Goal: Communication & Community: Answer question/provide support

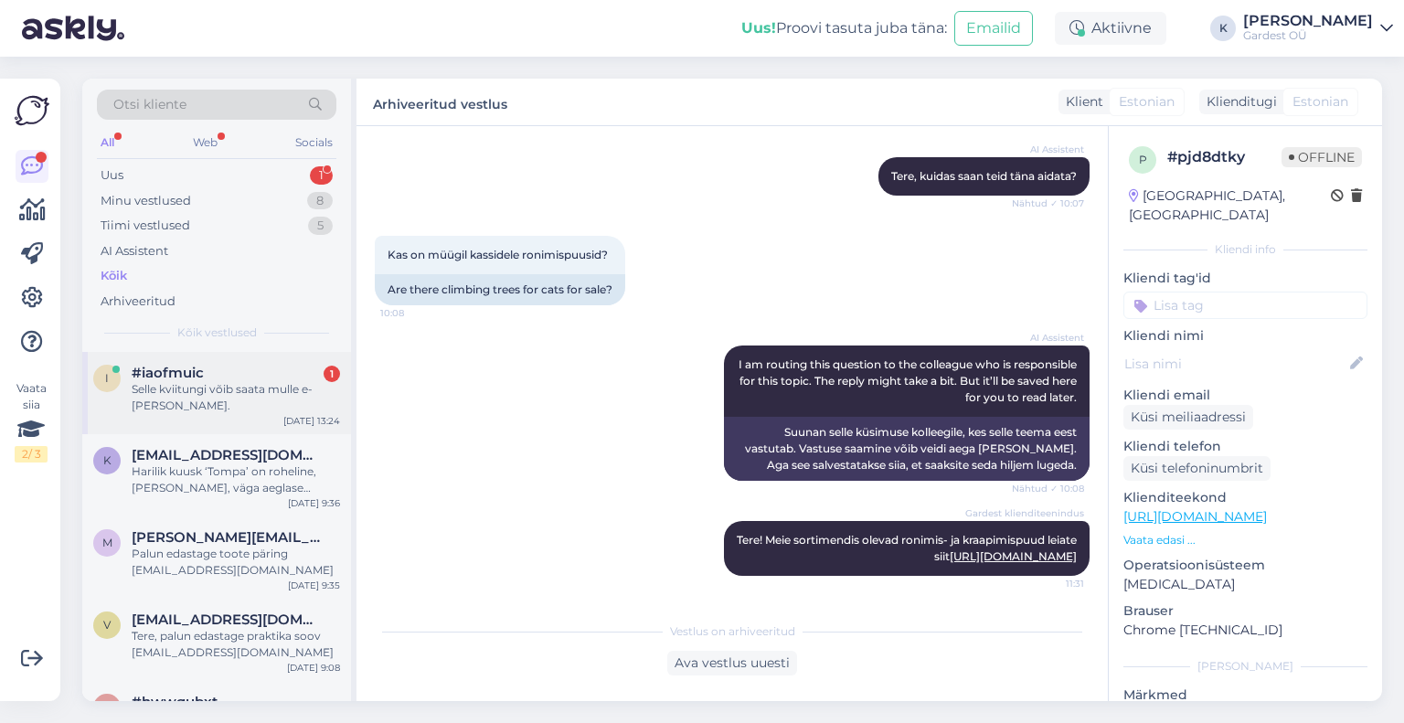
click at [188, 388] on div "Selle kviitungi võib saata mulle e-[PERSON_NAME]." at bounding box center [236, 397] width 208 height 33
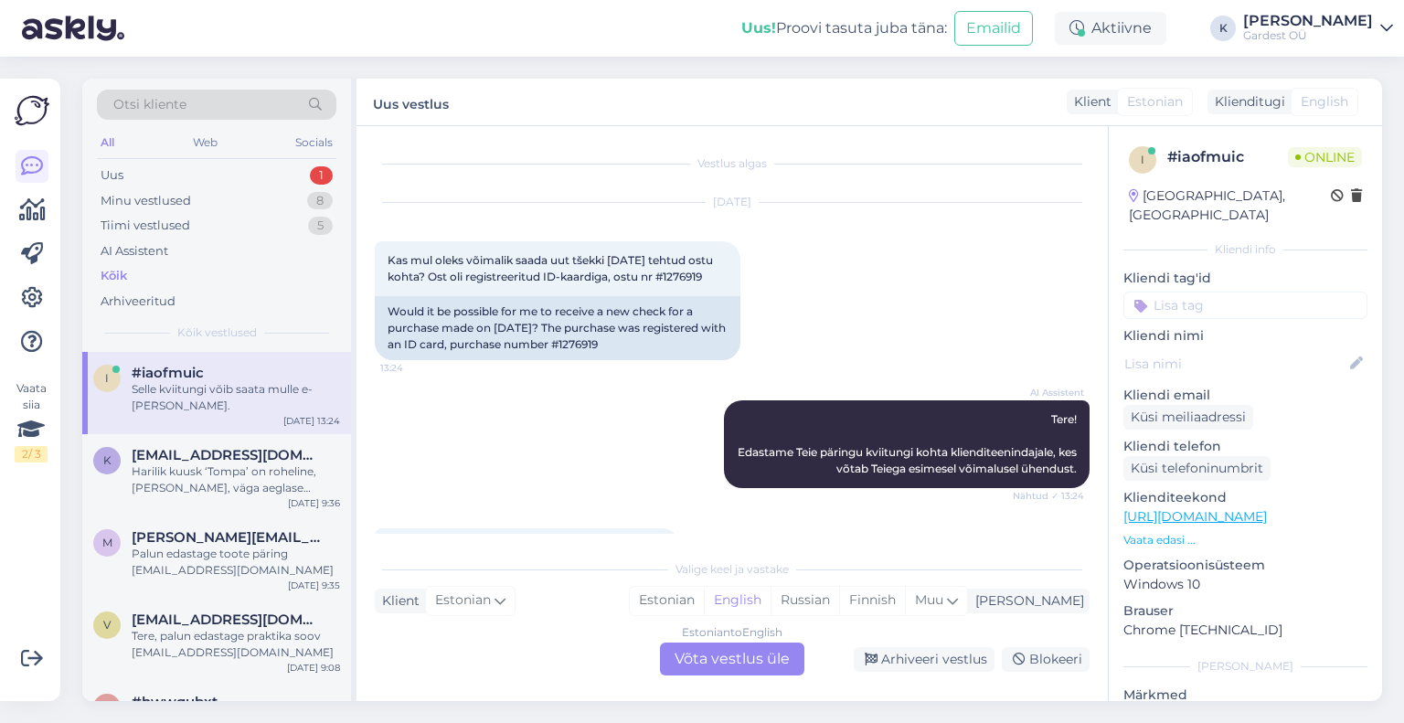
scroll to position [100, 0]
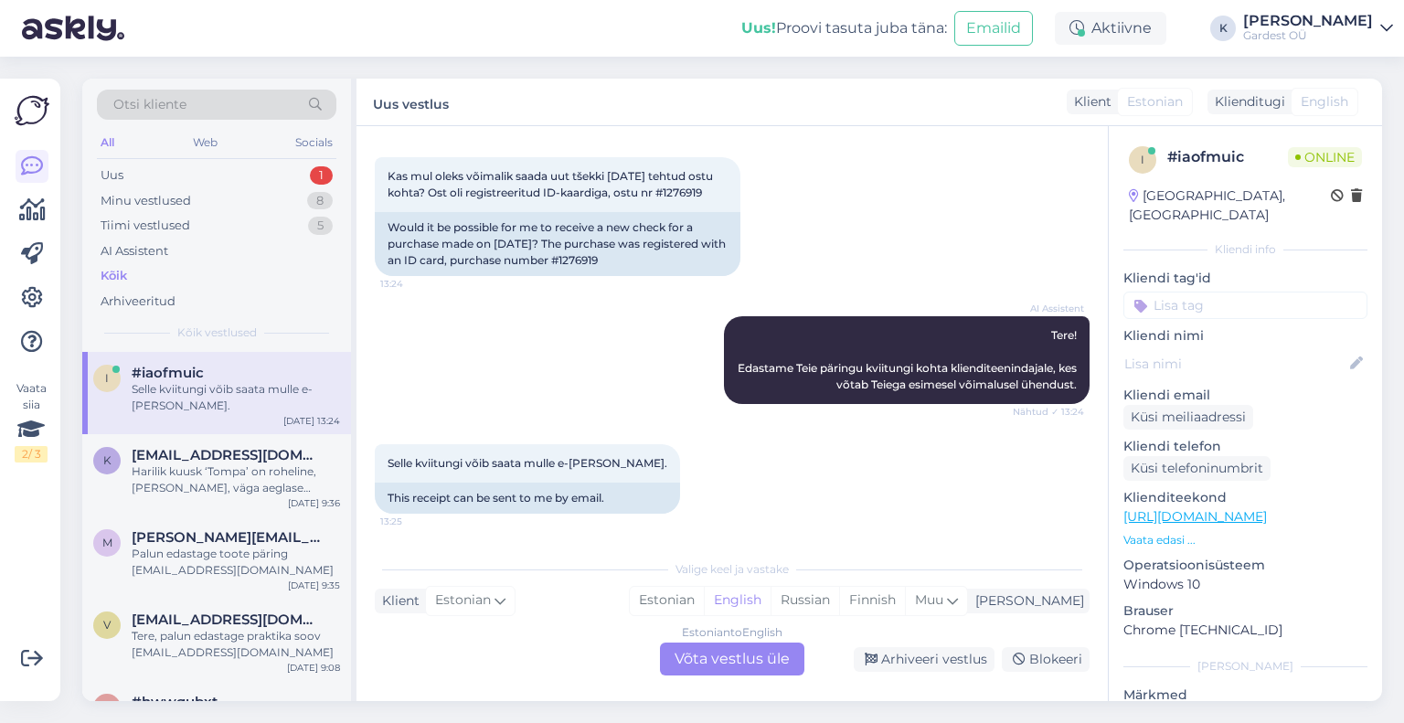
click at [709, 661] on div "Estonian to English Võta vestlus üle" at bounding box center [732, 659] width 144 height 33
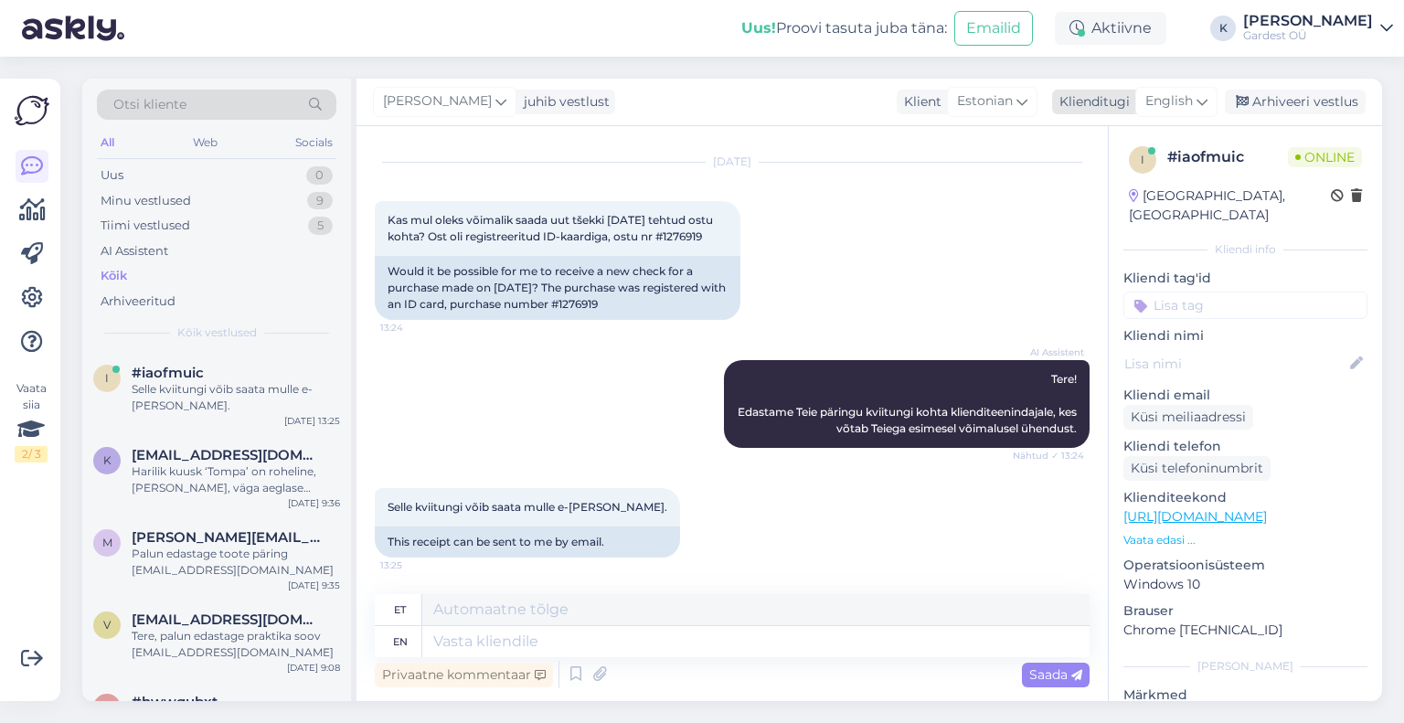
click at [1201, 98] on icon at bounding box center [1201, 101] width 11 height 20
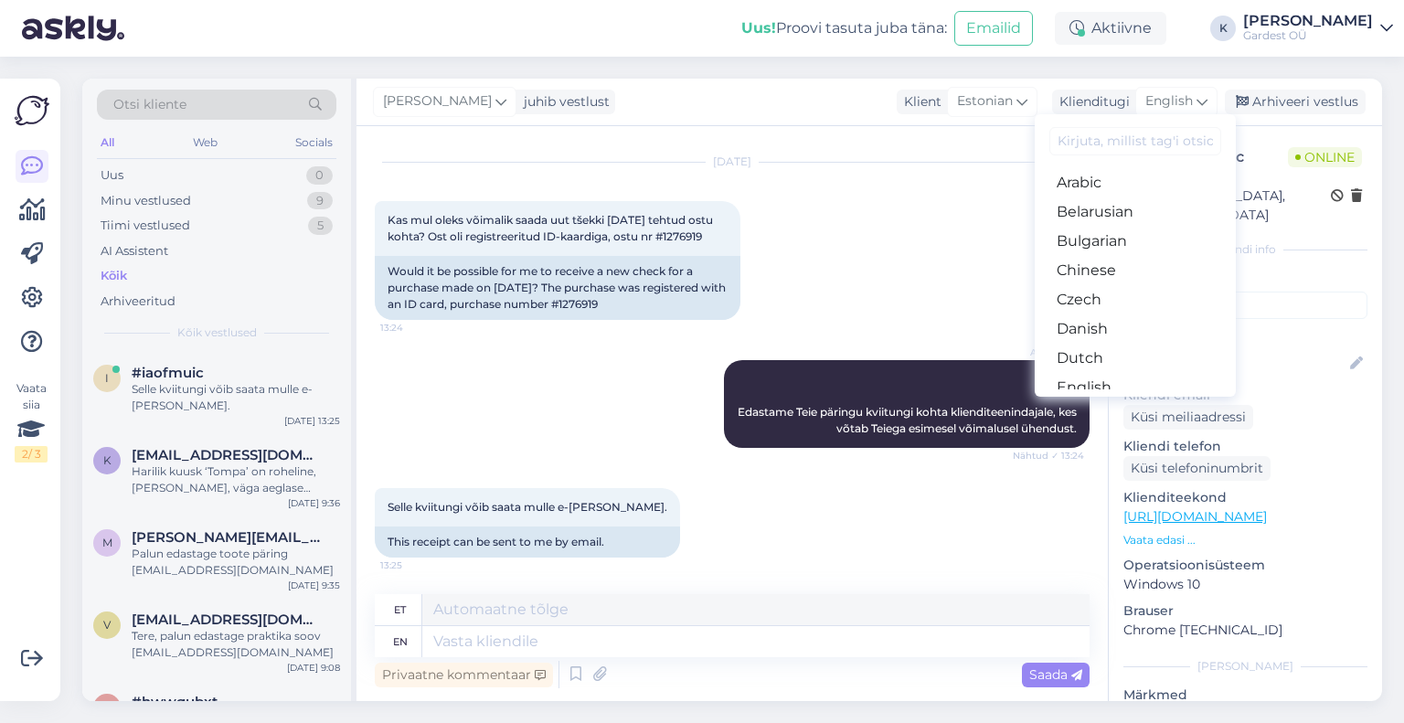
click at [1122, 402] on link "Estonian" at bounding box center [1135, 416] width 201 height 29
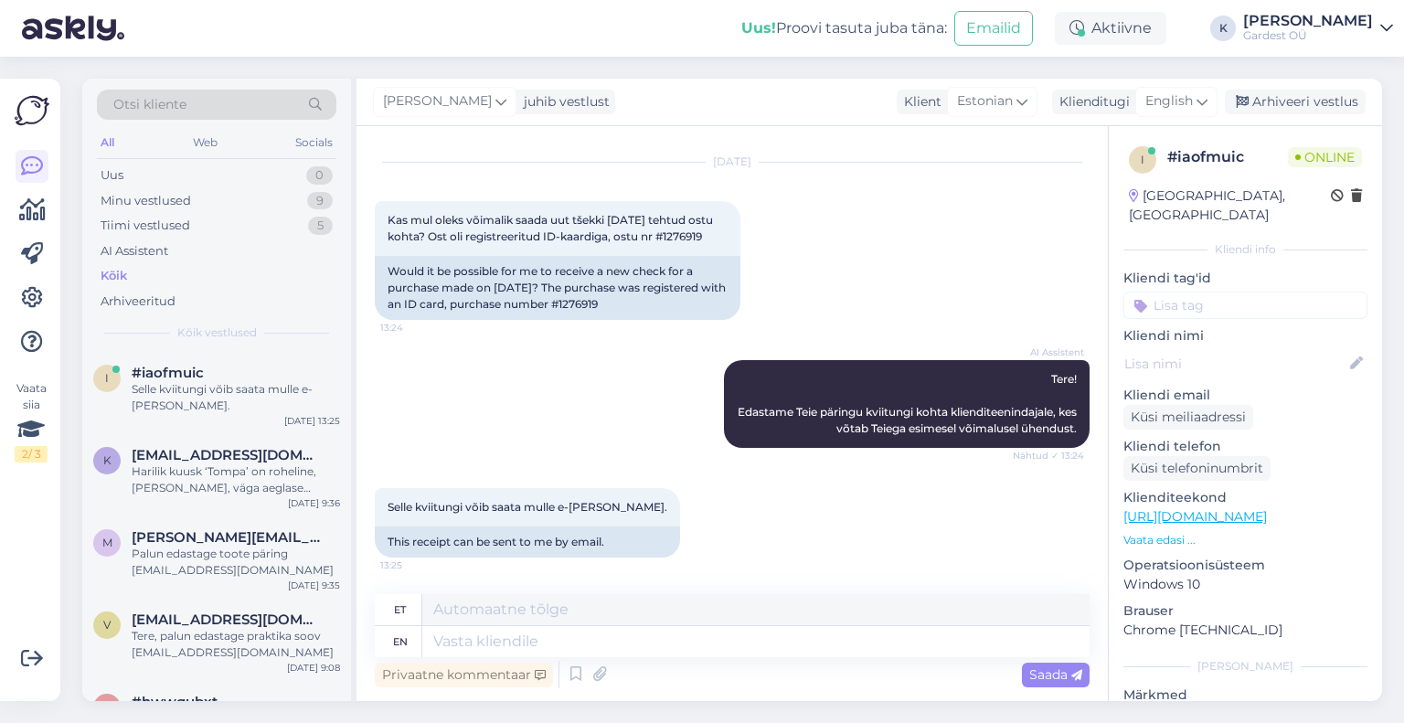
scroll to position [31, 0]
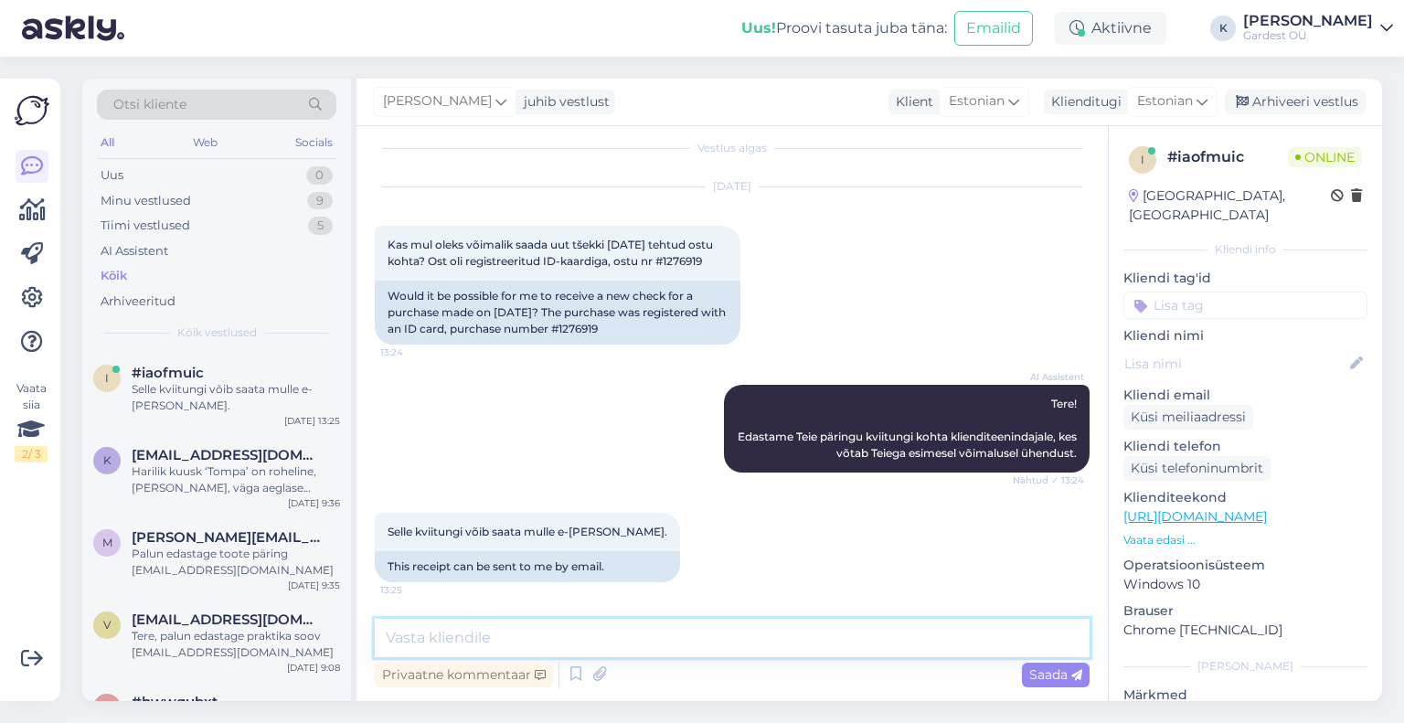
click at [573, 638] on textarea at bounding box center [732, 638] width 715 height 38
type textarea "Tere, kas sooritasite ostu keskusest või e-poest?"
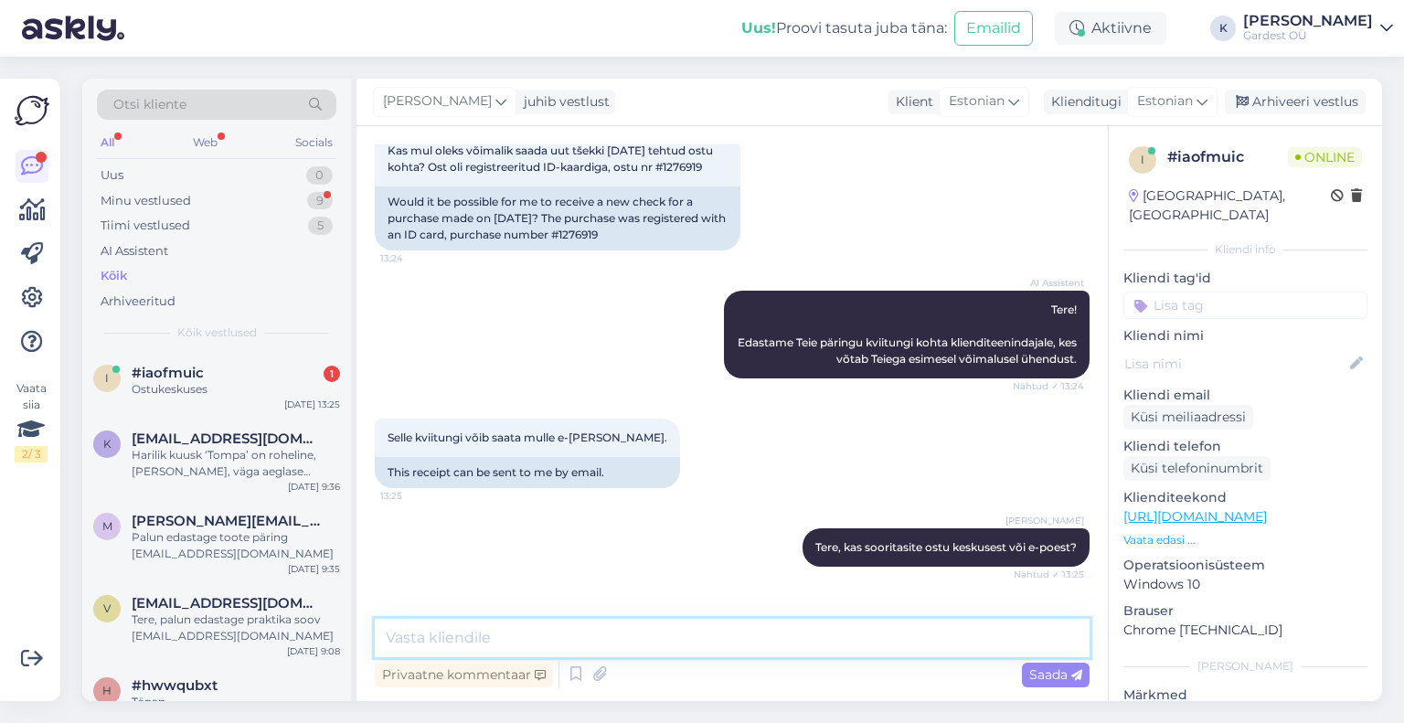
scroll to position [188, 0]
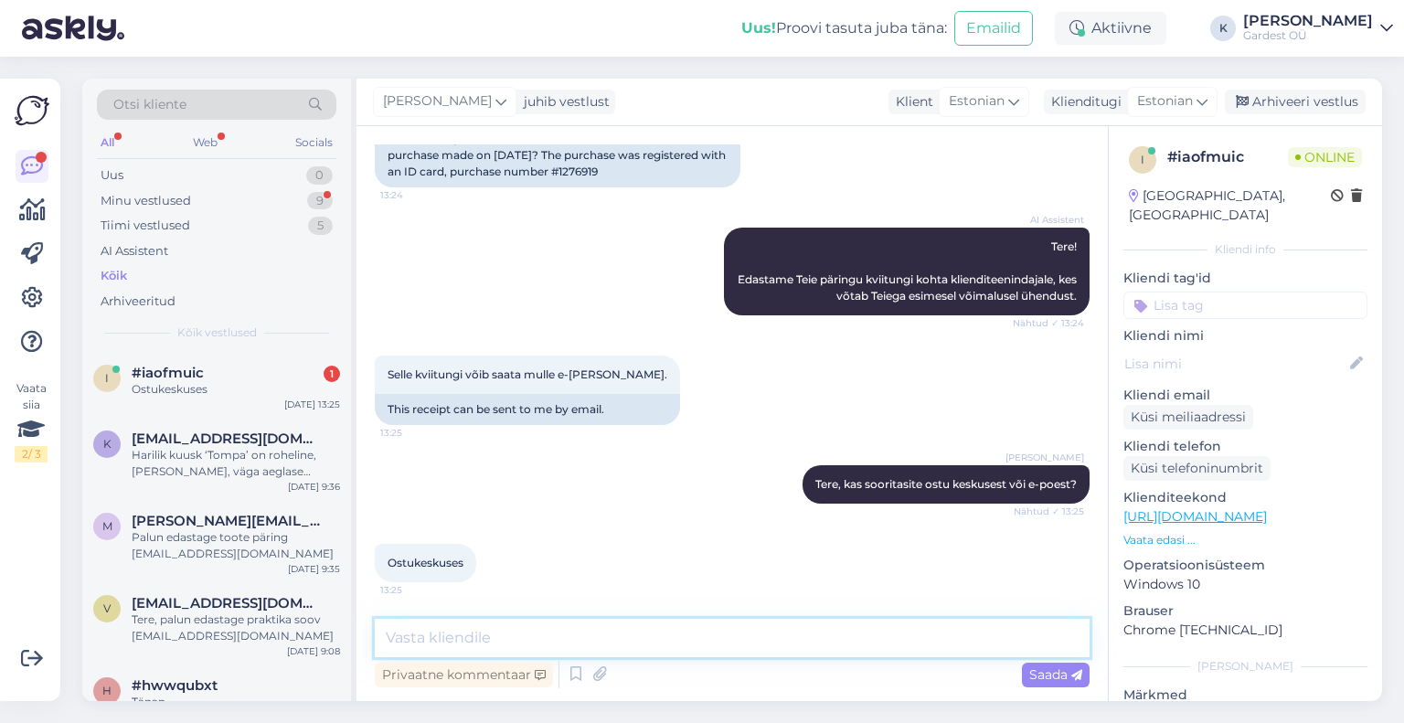
type textarea "S"
type textarea "P"
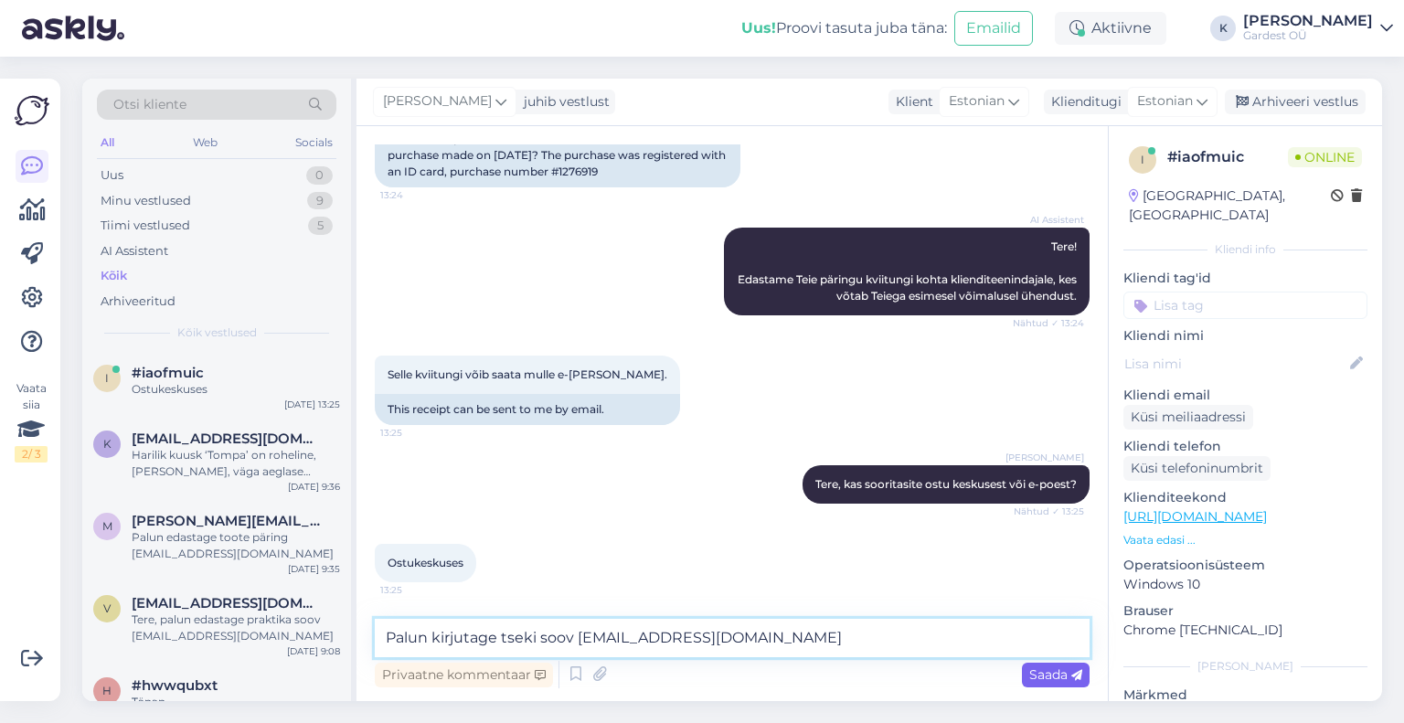
type textarea "Palun kirjutage tseki soov [EMAIL_ADDRESS][DOMAIN_NAME]"
click at [1053, 675] on span "Saada" at bounding box center [1055, 674] width 53 height 16
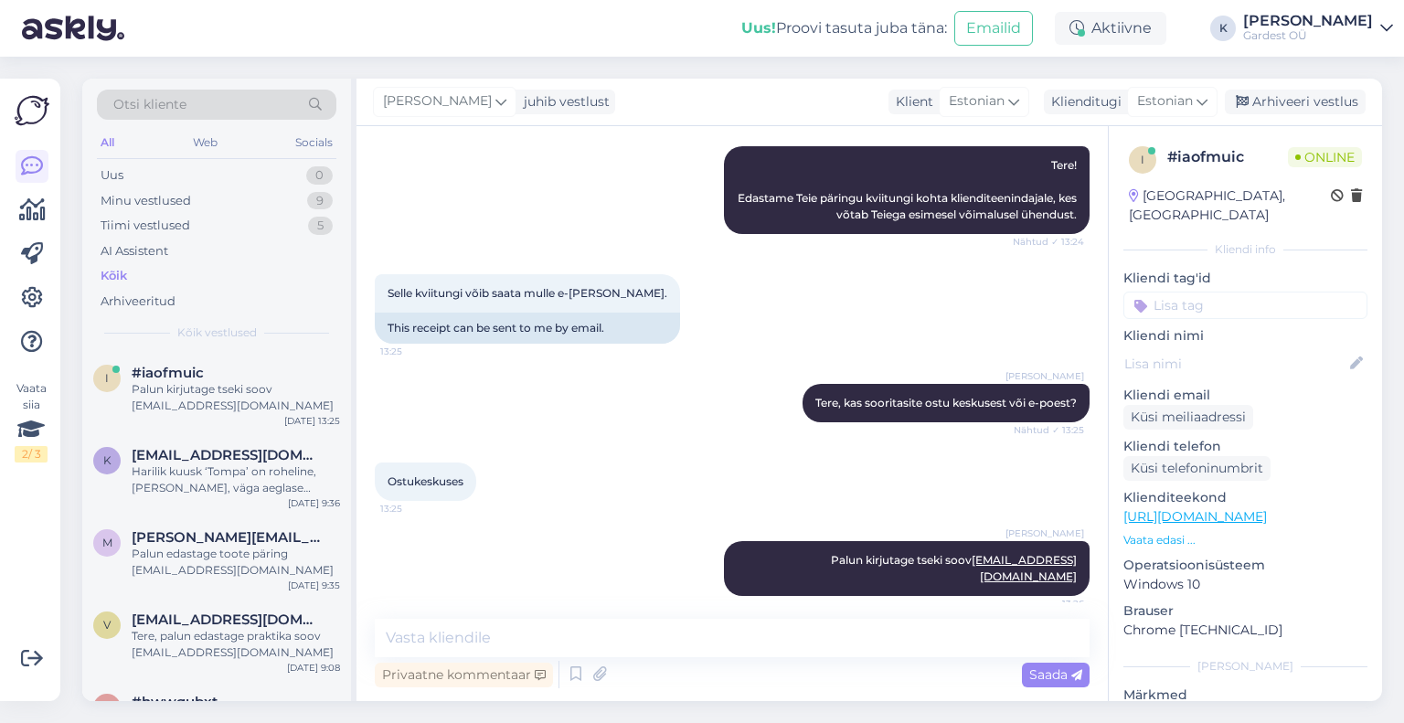
scroll to position [267, 0]
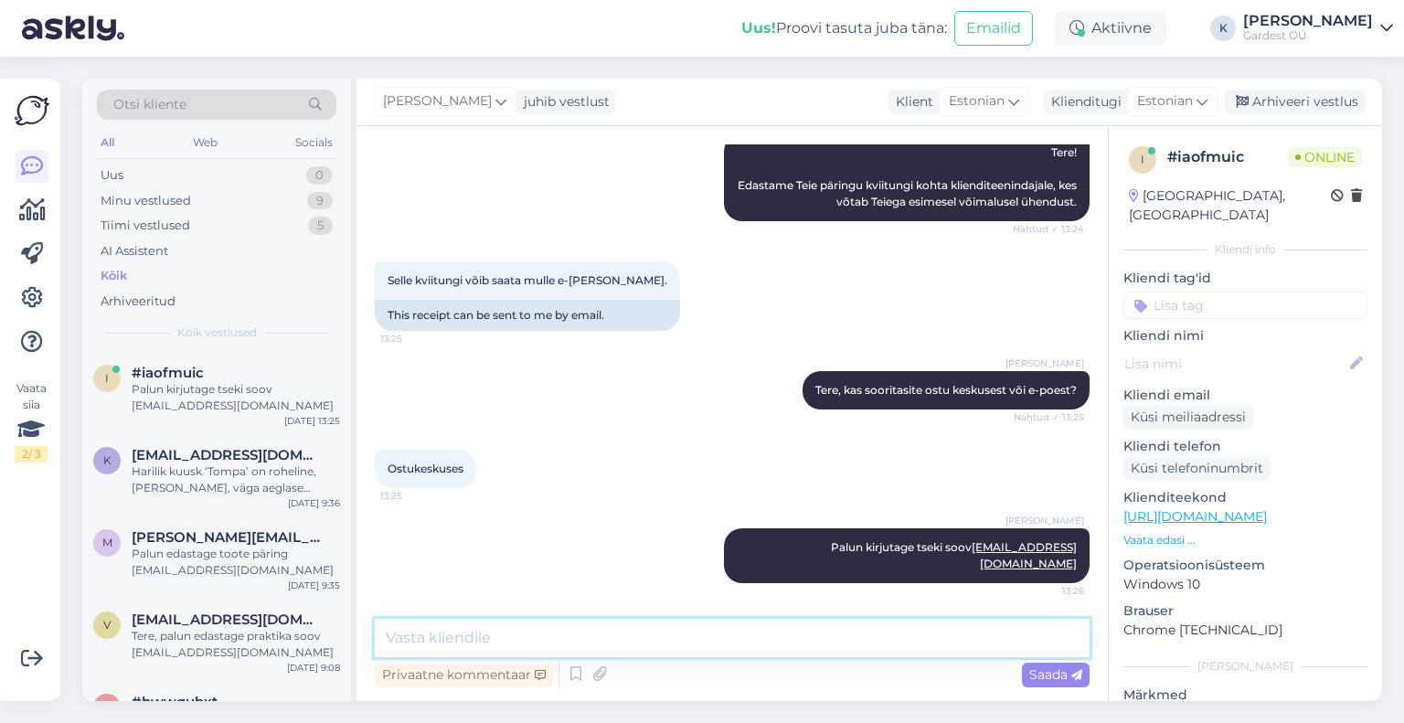
click at [804, 643] on textarea at bounding box center [732, 638] width 715 height 38
click at [27, 295] on icon at bounding box center [32, 298] width 22 height 22
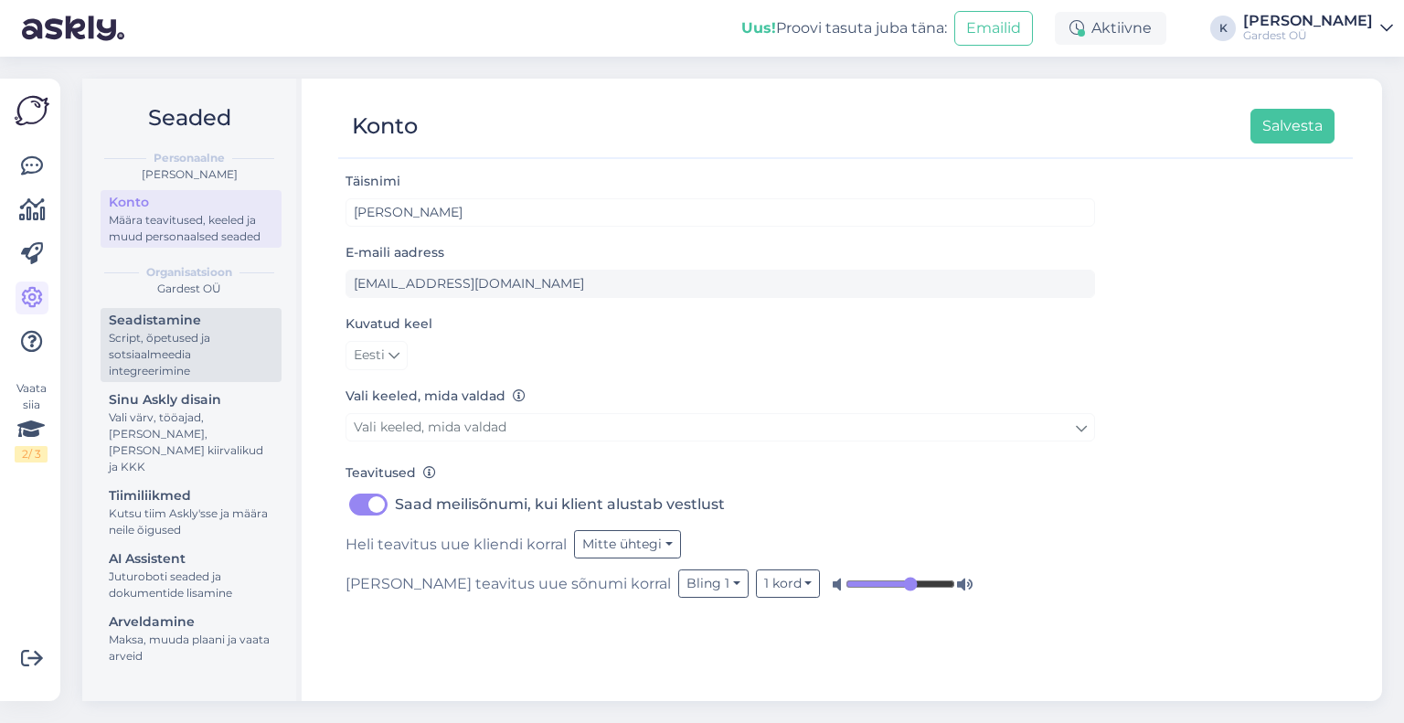
click at [168, 345] on div "Script, õpetused ja sotsiaalmeedia integreerimine" at bounding box center [191, 354] width 165 height 49
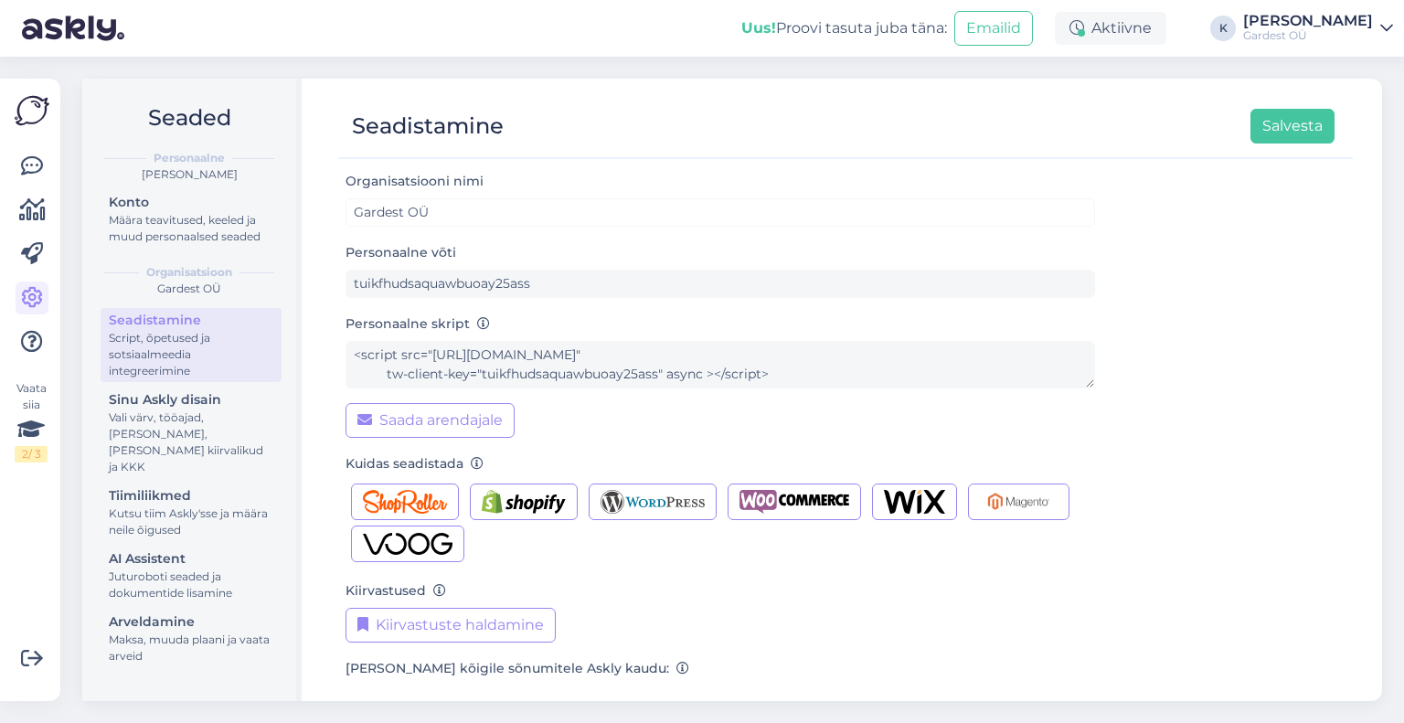
scroll to position [168, 0]
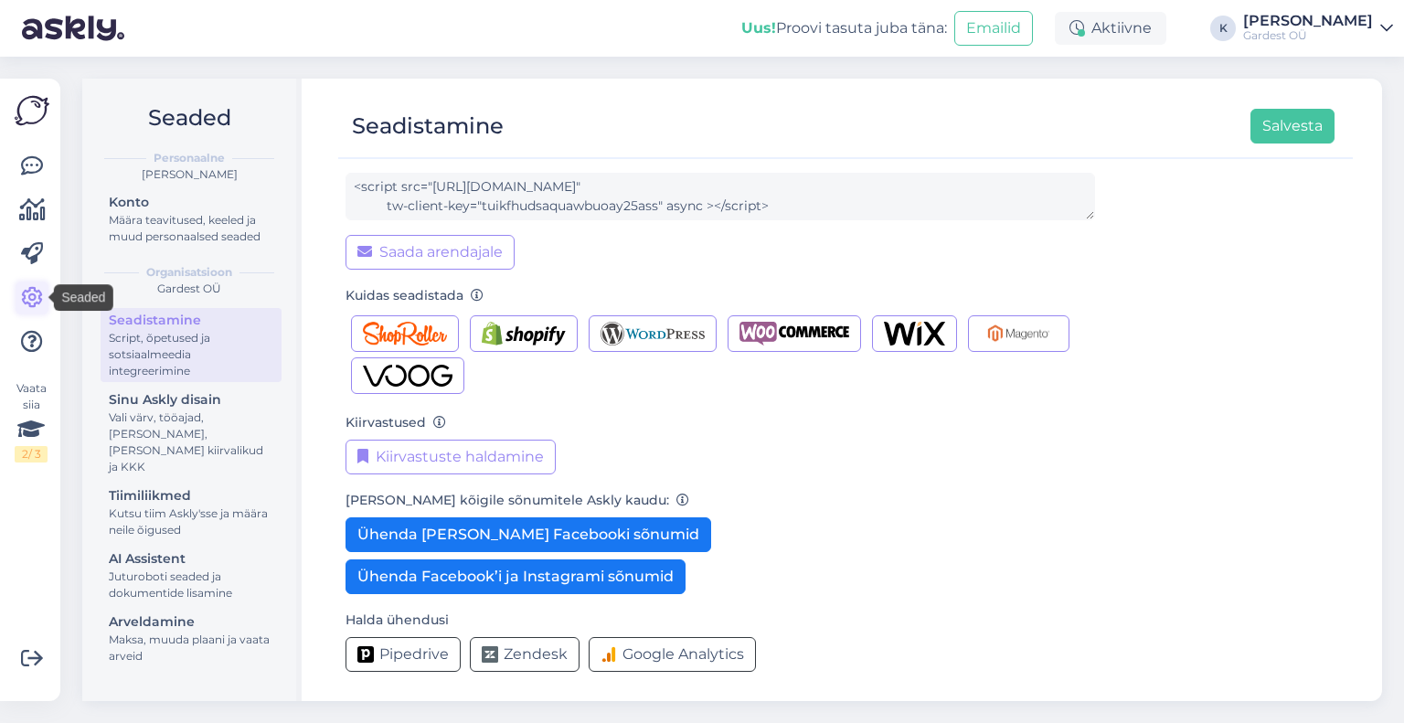
click at [26, 300] on icon at bounding box center [32, 298] width 22 height 22
